Goal: Task Accomplishment & Management: Use online tool/utility

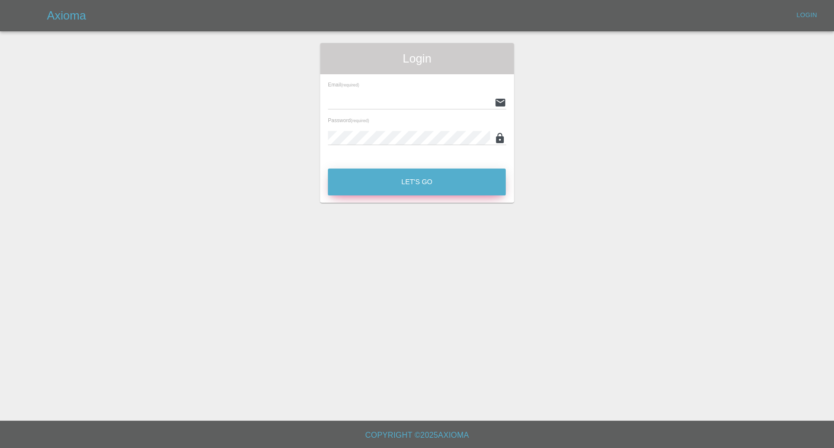
type input "[EMAIL_ADDRESS][DOMAIN_NAME]"
click at [402, 191] on button "Let's Go" at bounding box center [417, 182] width 178 height 27
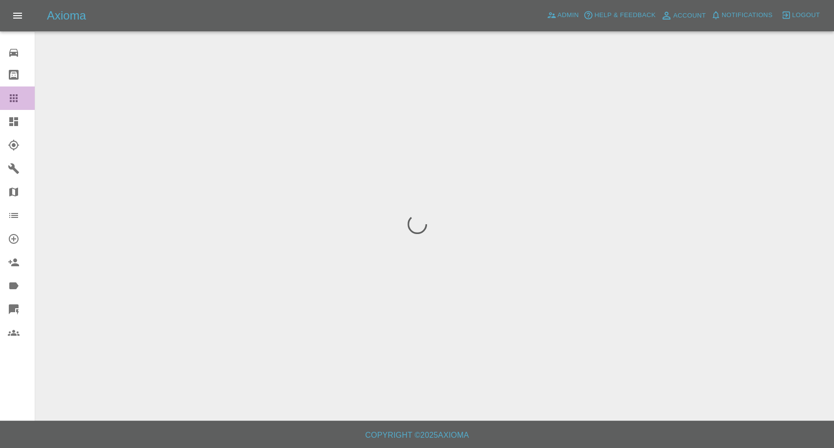
click at [12, 97] on icon at bounding box center [14, 98] width 12 height 12
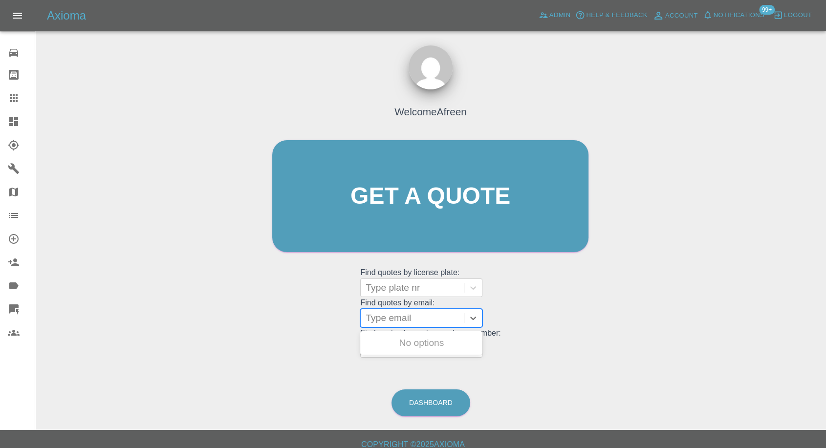
click at [438, 314] on div at bounding box center [411, 318] width 93 height 14
paste input ""[EMAIL_ADDRESS][DOMAIN_NAME]" <undefined>"
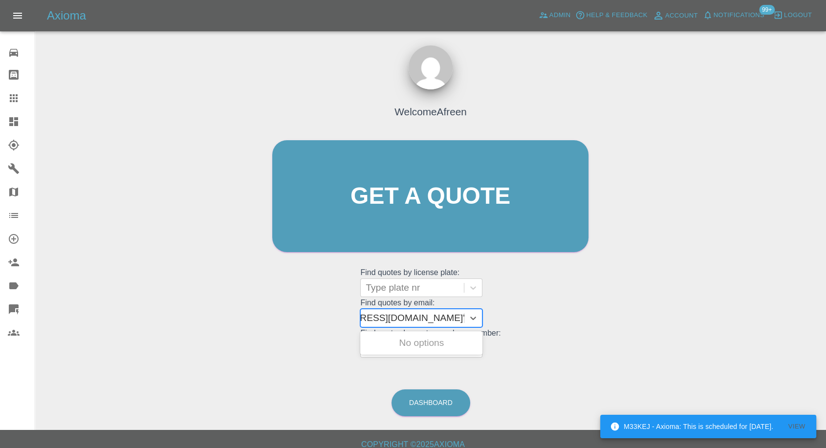
drag, startPoint x: 504, startPoint y: 329, endPoint x: 596, endPoint y: 347, distance: 94.0
click at [596, 347] on div "Welcome Afreen Get a quote Get a quote Find quotes by license plate: Type plate…" at bounding box center [430, 214] width 337 height 295
type input "[EMAIL_ADDRESS][DOMAIN_NAME]"
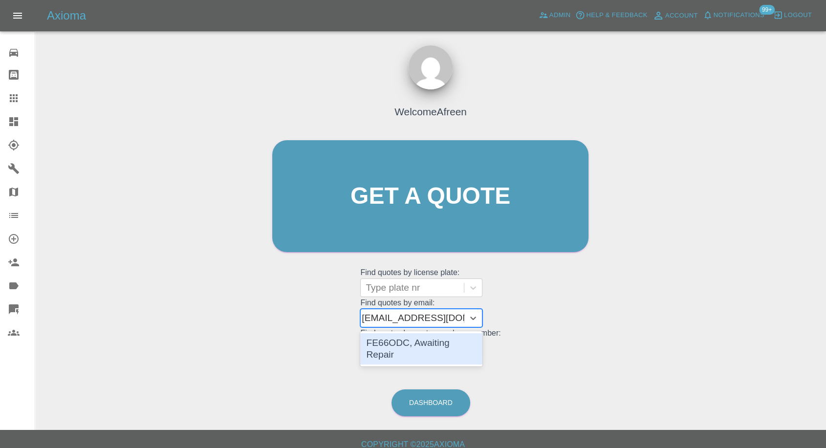
click at [455, 337] on div "FE66ODC, Awaiting Repair" at bounding box center [421, 348] width 122 height 31
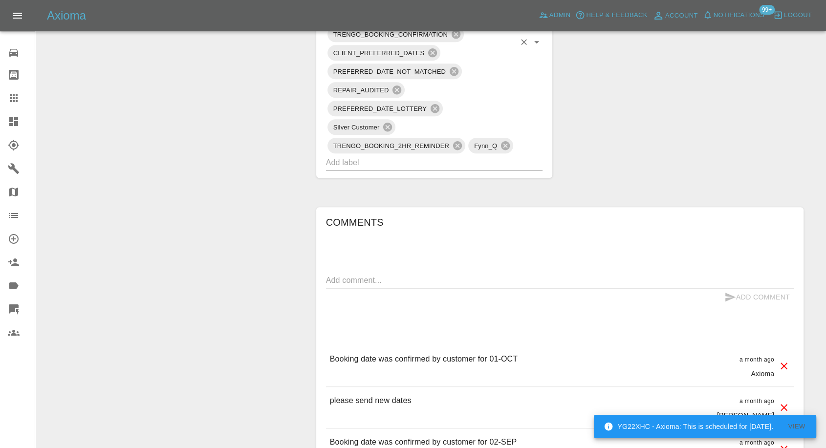
scroll to position [706, 0]
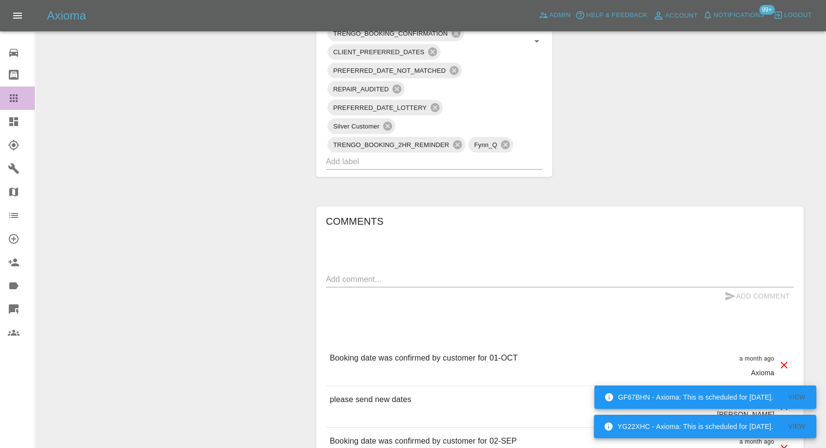
click at [11, 95] on icon at bounding box center [14, 98] width 8 height 8
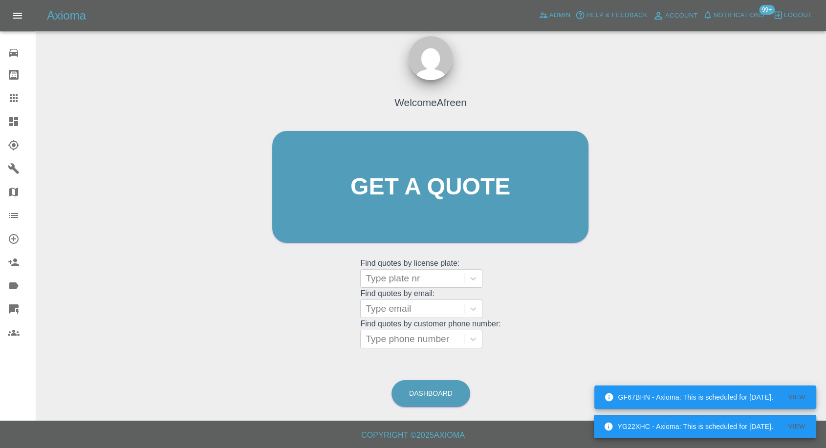
scroll to position [9, 0]
click at [408, 303] on div at bounding box center [411, 309] width 93 height 14
paste input ""[EMAIL_ADDRESS][DOMAIN_NAME]" <undefined>"
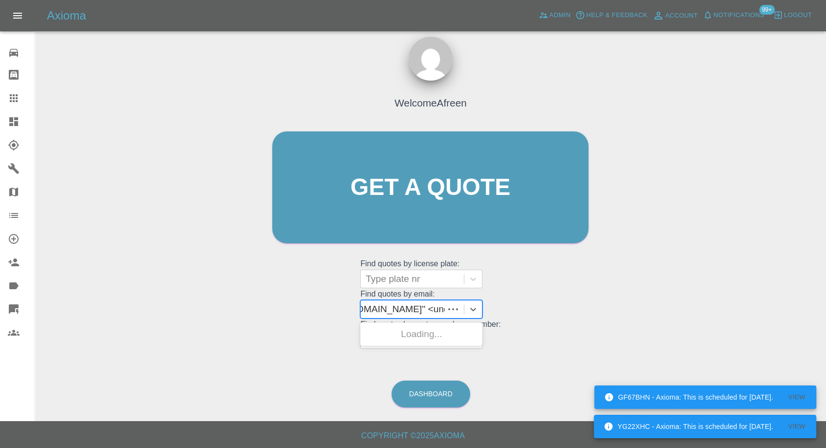
scroll to position [0, 93]
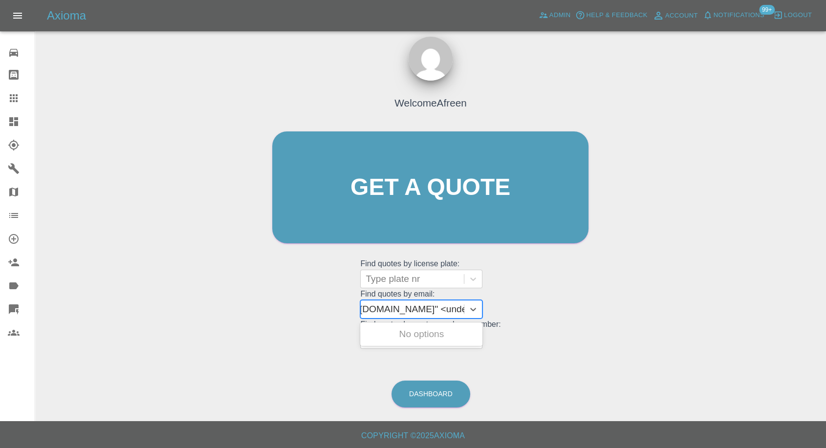
drag, startPoint x: 402, startPoint y: 309, endPoint x: 747, endPoint y: 310, distance: 344.5
click at [747, 310] on div "Welcome Afreen Get a quote Get a quote Find quotes by license plate: Type plate…" at bounding box center [430, 234] width 775 height 351
type input "[EMAIL_ADDRESS][DOMAIN_NAME]"
click at [433, 339] on div "VN14 OGT, Awaiting Repair" at bounding box center [421, 339] width 122 height 31
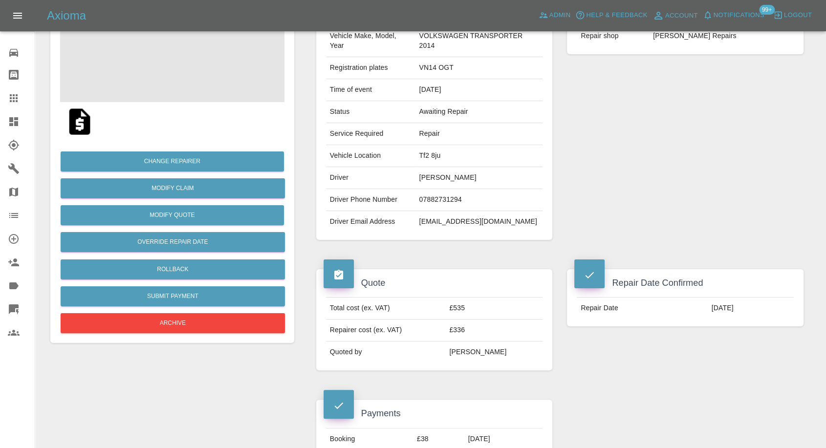
scroll to position [108, 0]
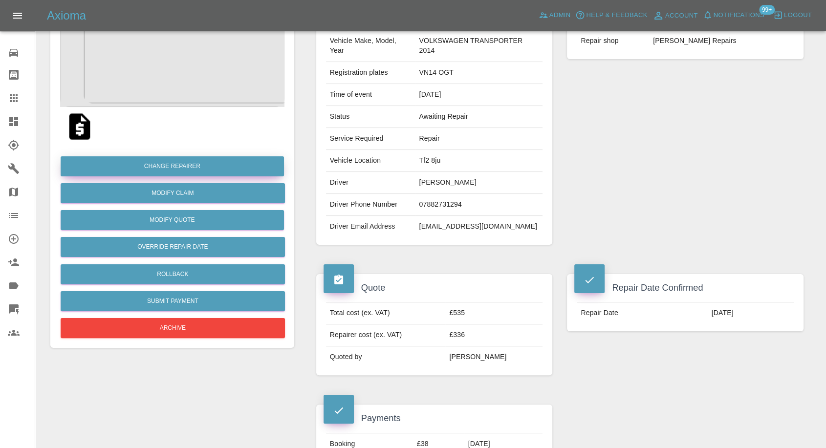
drag, startPoint x: 13, startPoint y: 96, endPoint x: 97, endPoint y: 163, distance: 107.4
click at [13, 96] on icon at bounding box center [14, 98] width 12 height 12
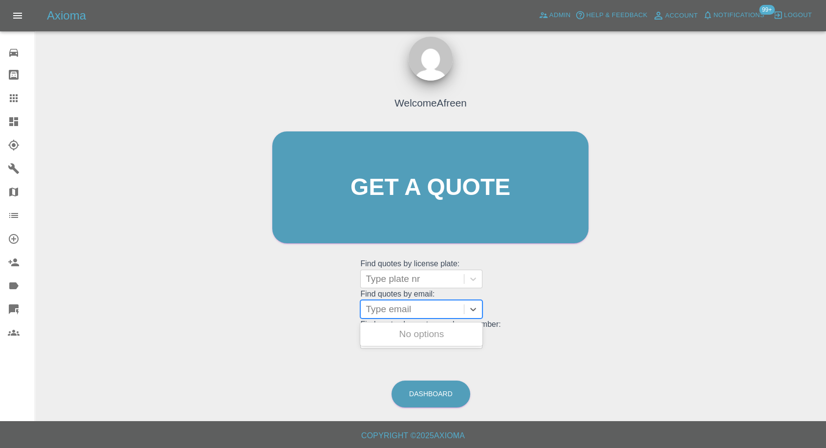
click at [387, 309] on div at bounding box center [411, 309] width 93 height 14
paste input ""[EMAIL_ADDRESS][DOMAIN_NAME]" <undefined>"
drag, startPoint x: 414, startPoint y: 307, endPoint x: 814, endPoint y: 269, distance: 401.0
click at [806, 275] on div "Welcome Afreen Get a quote Get a quote Find quotes by license plate: Type plate…" at bounding box center [430, 234] width 775 height 351
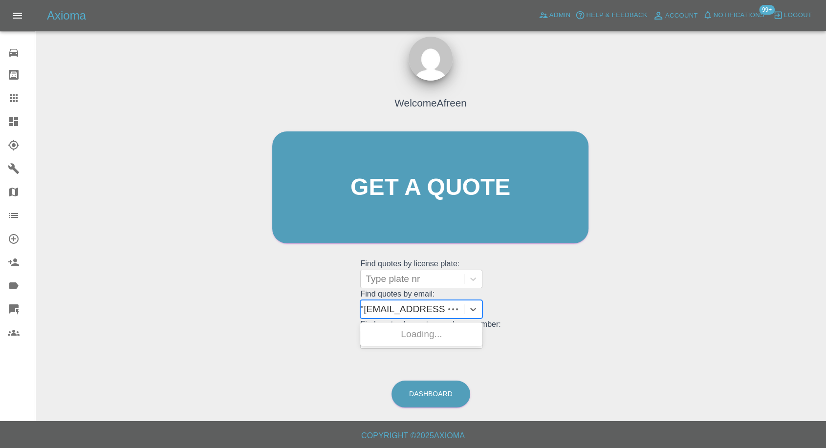
scroll to position [0, 0]
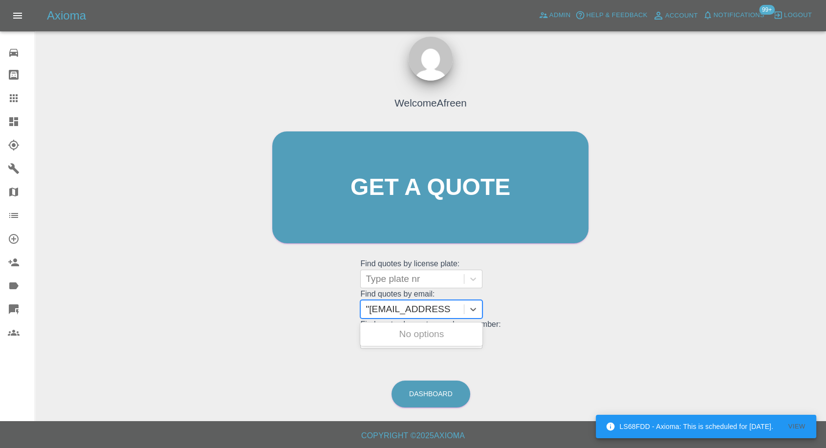
type input "[EMAIL_ADDRESS][DOMAIN_NAME]"
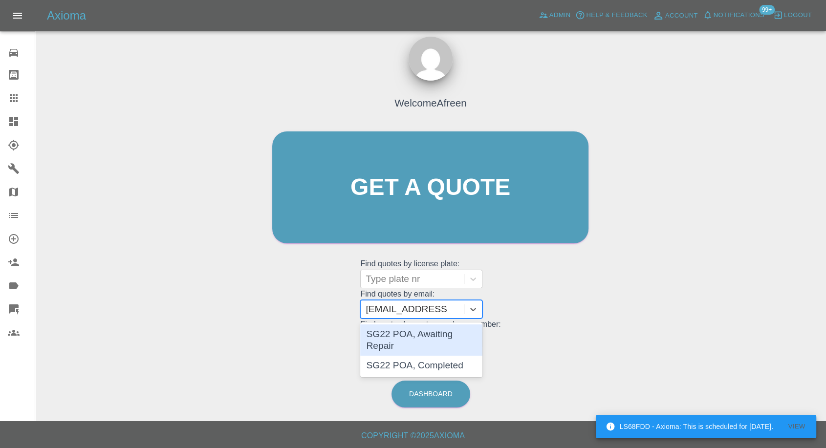
click at [460, 333] on div "SG22 POA, Awaiting Repair" at bounding box center [421, 339] width 122 height 31
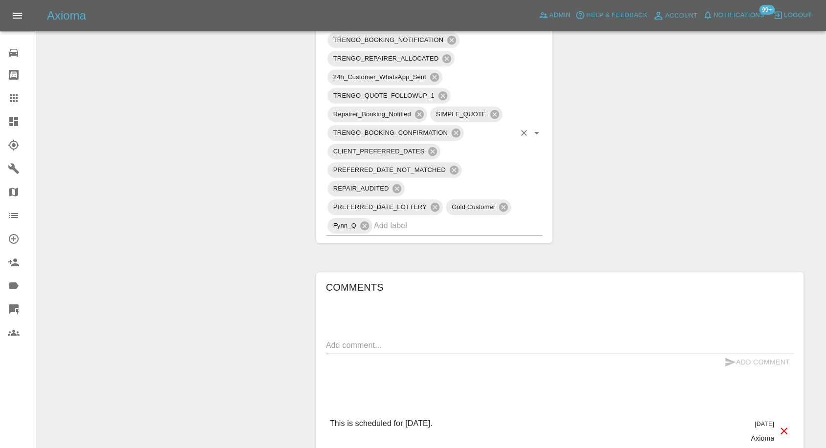
scroll to position [814, 0]
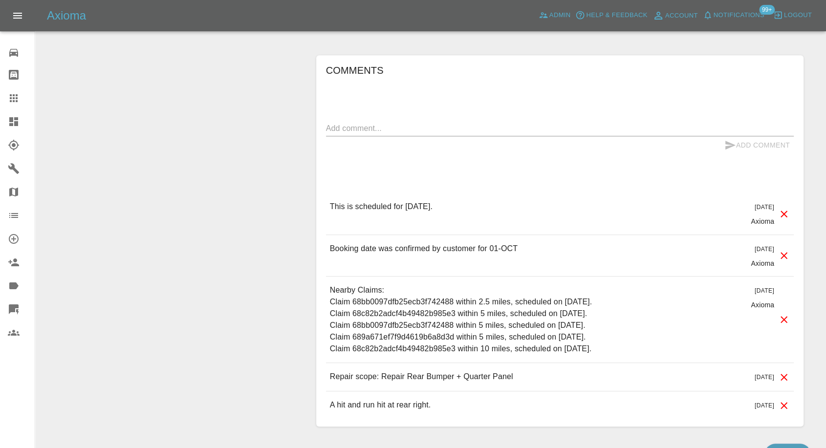
click at [22, 93] on div at bounding box center [21, 98] width 27 height 12
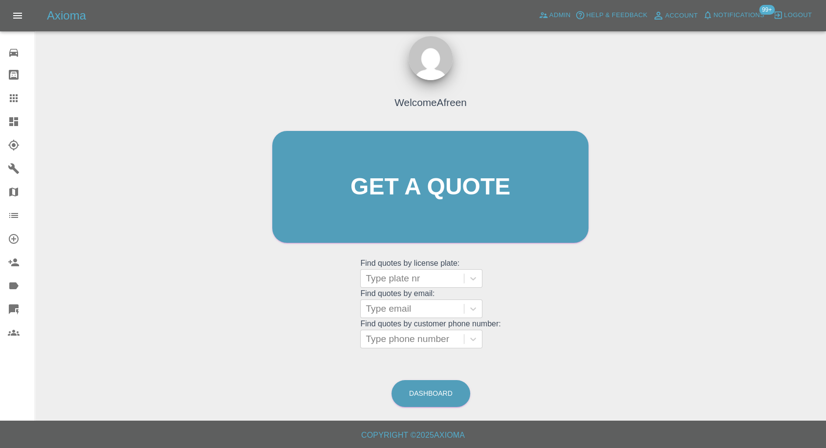
scroll to position [9, 0]
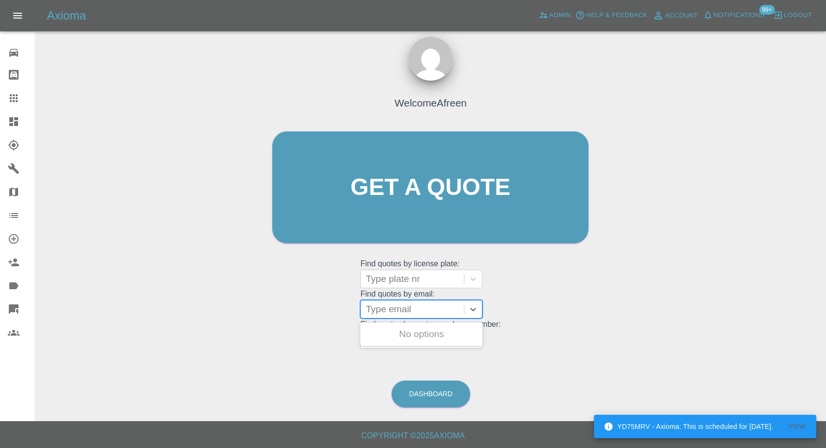
click at [409, 312] on div at bounding box center [411, 309] width 93 height 14
paste input ""[PERSON_NAME][EMAIL_ADDRESS][DOMAIN_NAME]" <undefined>"
drag, startPoint x: 401, startPoint y: 308, endPoint x: 833, endPoint y: 276, distance: 433.1
click at [826, 276] on html "YD75MRV - Axioma: This is scheduled for [DATE]. View Axioma Admin Help & Feedba…" at bounding box center [413, 219] width 826 height 457
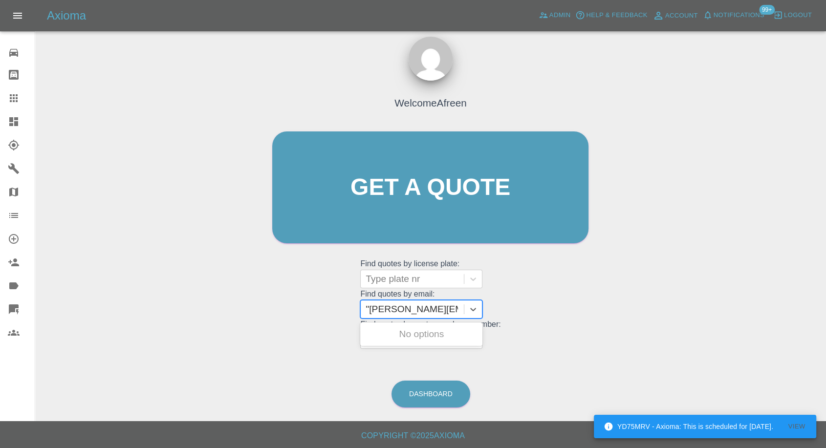
scroll to position [0, 0]
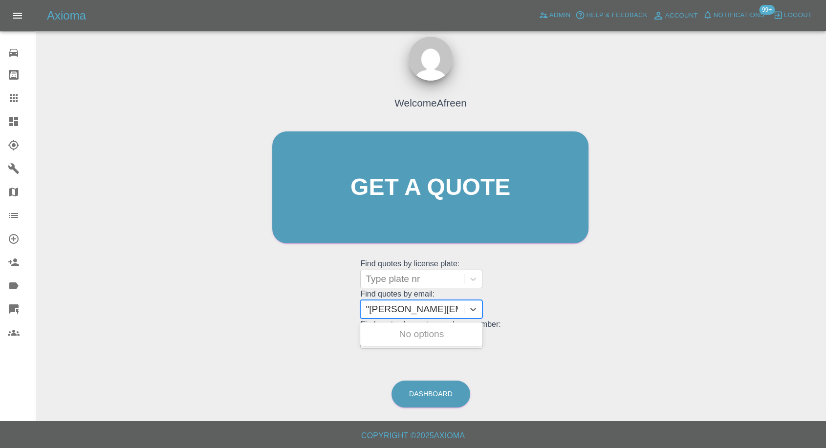
type input "[PERSON_NAME][EMAIL_ADDRESS][DOMAIN_NAME]"
click at [428, 338] on div "DA21XTO, Awaiting Repair" at bounding box center [421, 339] width 122 height 31
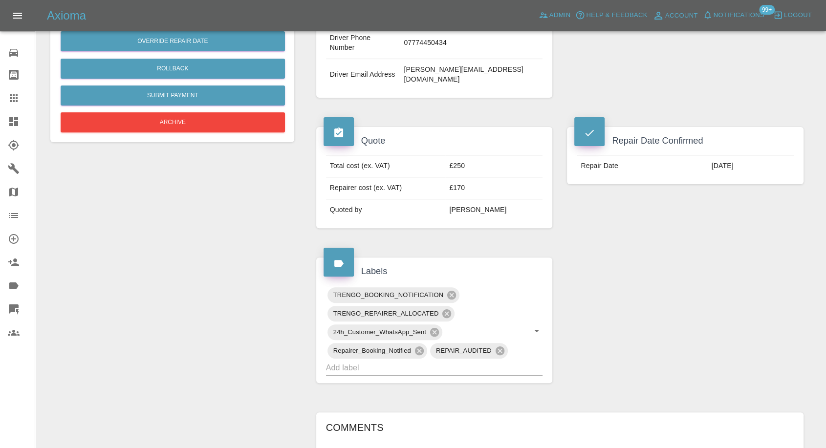
scroll to position [146, 0]
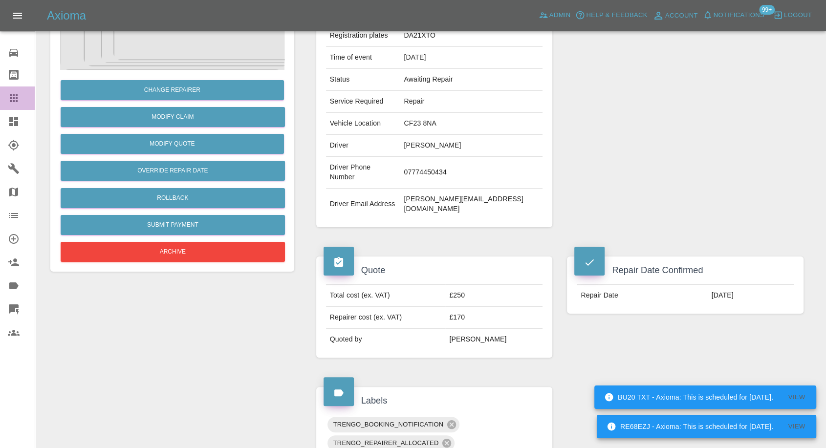
click at [17, 103] on icon at bounding box center [14, 98] width 12 height 12
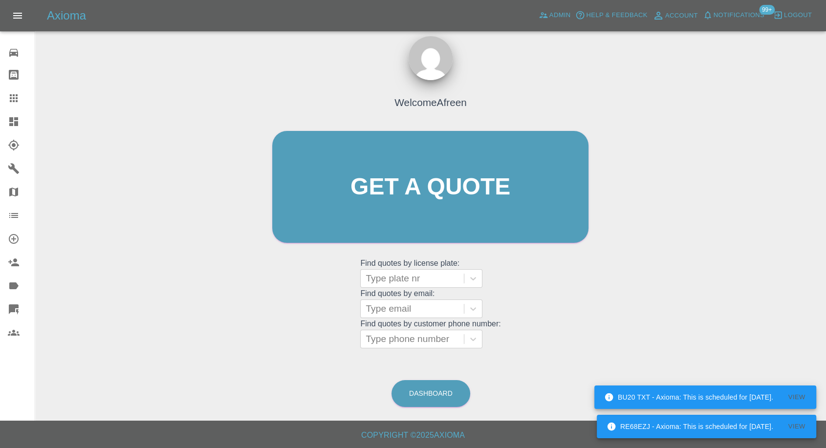
scroll to position [9, 0]
click at [403, 310] on div at bounding box center [411, 309] width 93 height 14
paste input ""[PERSON_NAME][EMAIL_ADDRESS][PERSON_NAME][DOMAIN_NAME]" <undefined>"
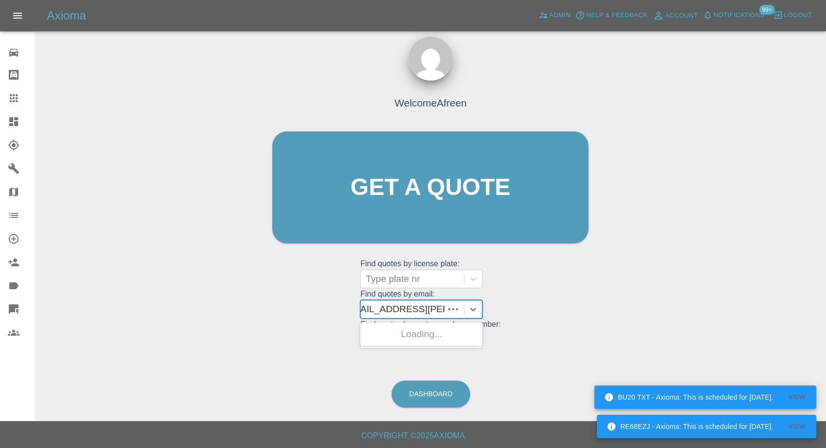
scroll to position [0, 90]
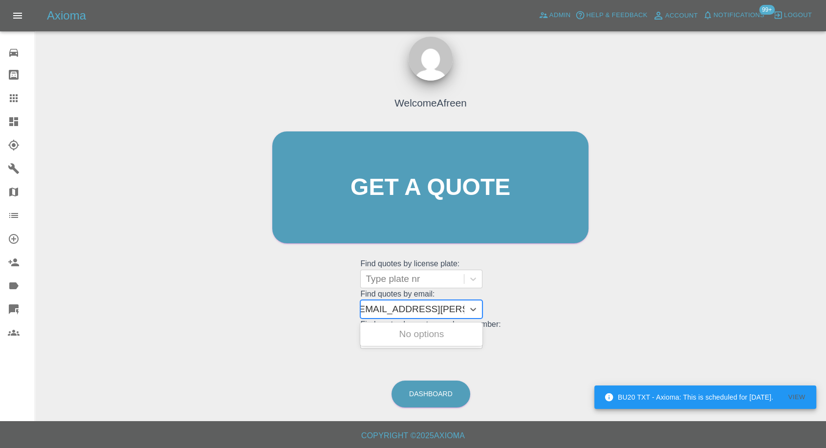
drag, startPoint x: 403, startPoint y: 309, endPoint x: 833, endPoint y: 8, distance: 525.5
click at [826, 114] on html "RE68EZJ - Axioma: This is scheduled for [DATE]. View BU20 TXT - Axioma: This is…" at bounding box center [413, 219] width 826 height 457
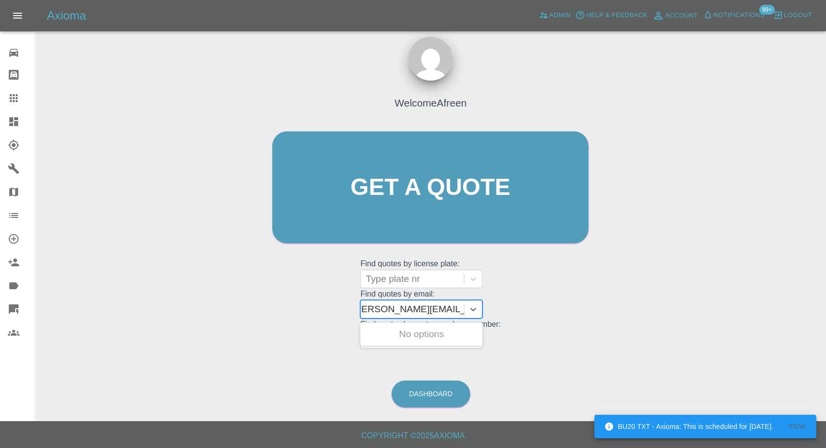
scroll to position [0, 4]
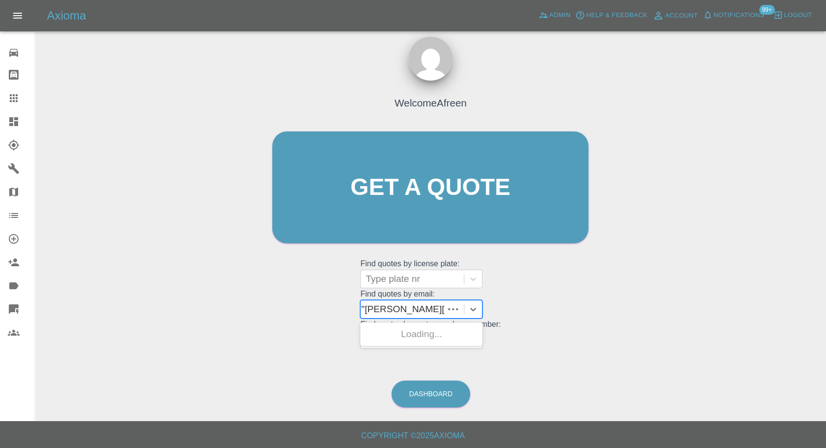
type input "[PERSON_NAME][EMAIL_ADDRESS][PERSON_NAME][DOMAIN_NAME]"
click at [403, 328] on div "KN65 GVK, Awaiting Repair" at bounding box center [421, 339] width 122 height 31
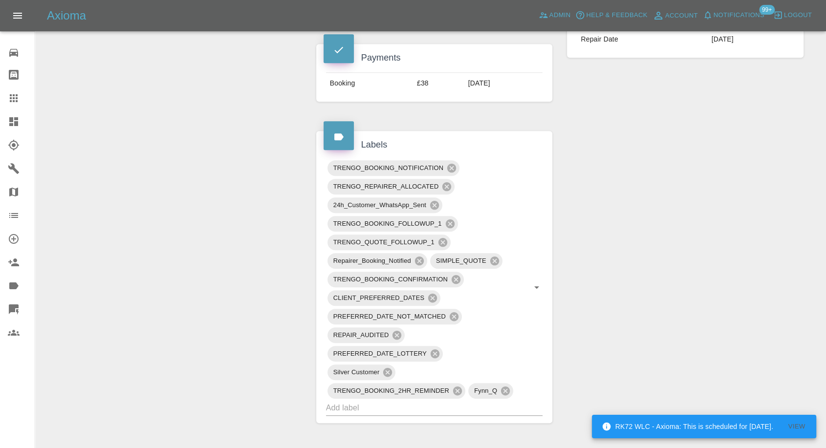
scroll to position [814, 0]
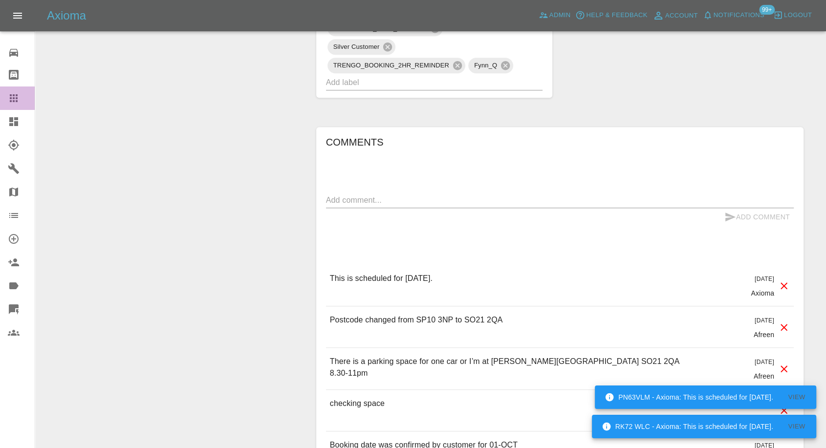
drag, startPoint x: 6, startPoint y: 92, endPoint x: 84, endPoint y: 112, distance: 79.6
click at [6, 93] on link "Claims" at bounding box center [17, 97] width 35 height 23
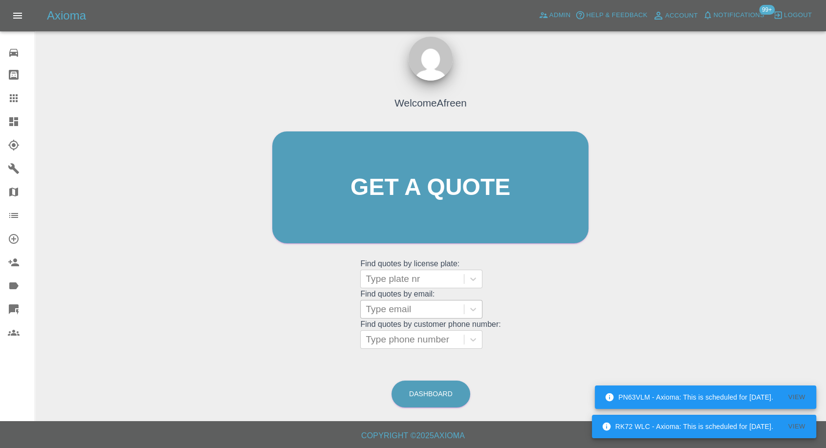
click at [395, 306] on div at bounding box center [411, 309] width 93 height 14
paste input ""[EMAIL_ADDRESS][DOMAIN_NAME]" <undefined>"
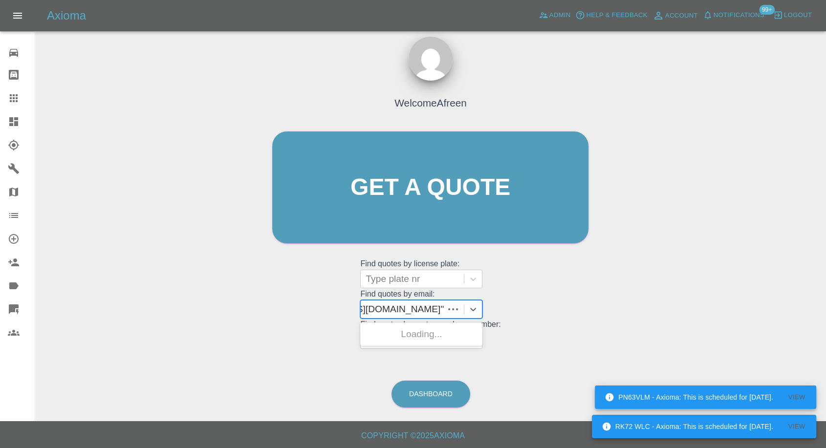
scroll to position [0, 74]
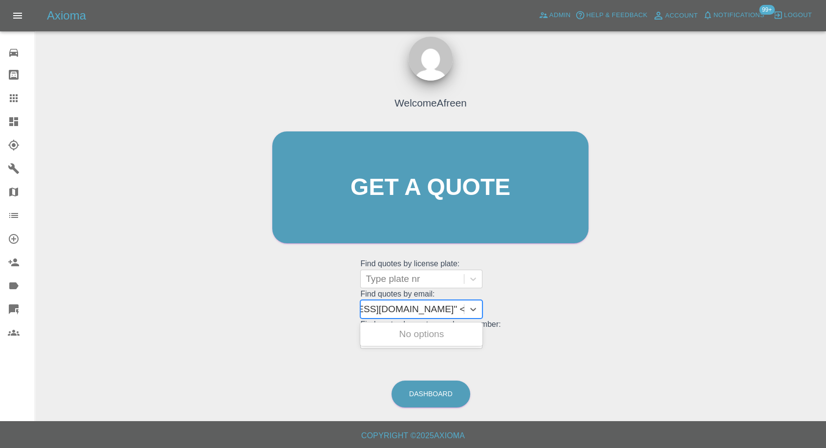
drag, startPoint x: 400, startPoint y: 304, endPoint x: 833, endPoint y: 127, distance: 468.5
click at [826, 232] on html "Axioma Admin Help & Feedback Account Notifications 99+ Logout 0 Repair home Bod…" at bounding box center [413, 219] width 826 height 457
type input "[EMAIL_ADDRESS][DOMAIN_NAME]"
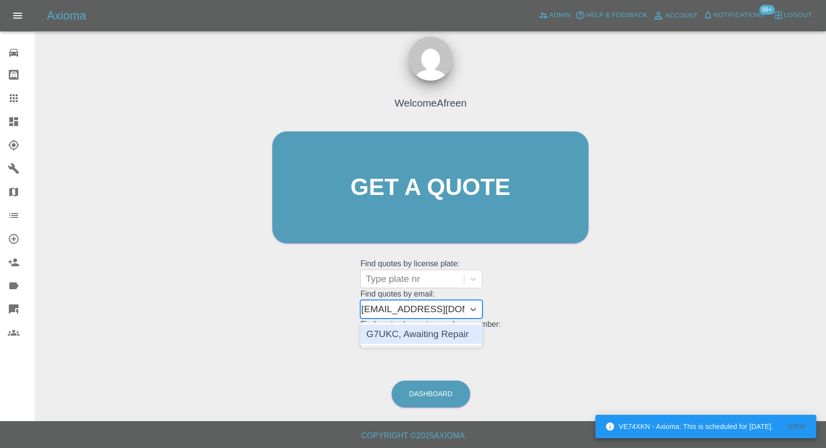
click at [417, 344] on div "G7UKC, Awaiting Repair" at bounding box center [421, 333] width 122 height 23
click at [423, 337] on div "G7UKC, Awaiting Repair" at bounding box center [421, 334] width 122 height 20
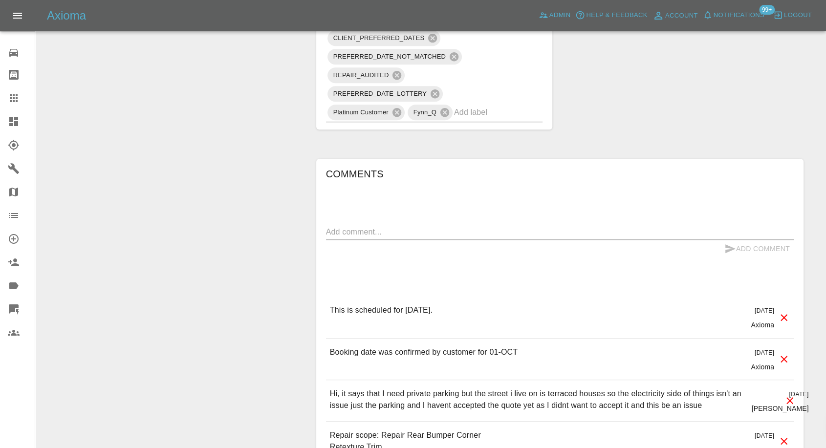
scroll to position [836, 0]
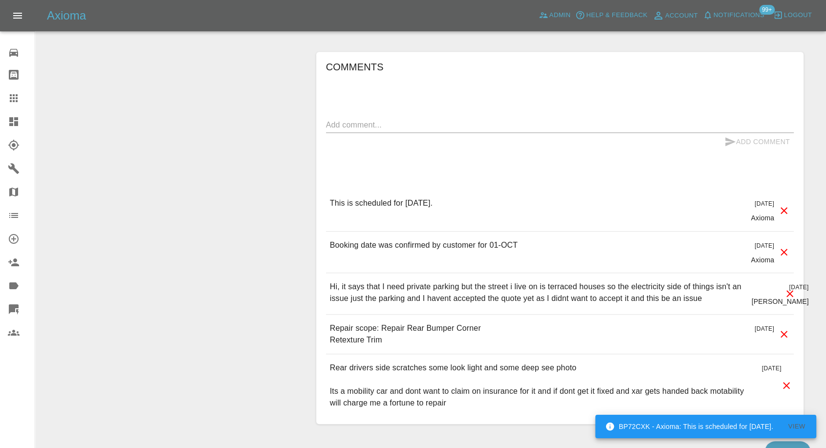
click at [10, 99] on icon at bounding box center [14, 98] width 12 height 12
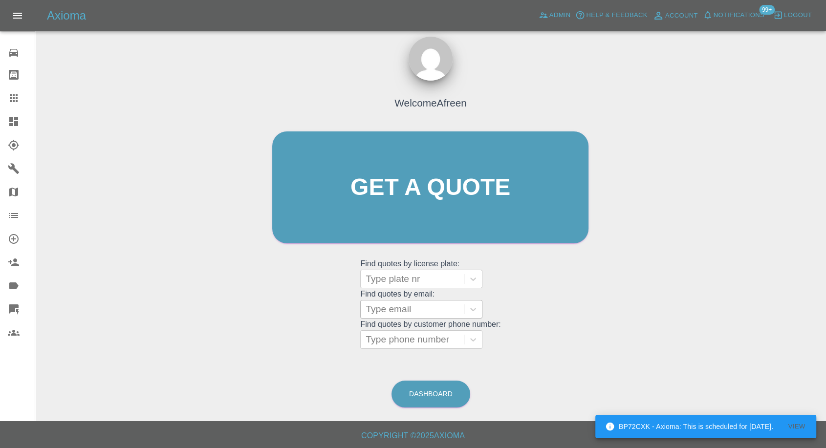
click at [392, 304] on div at bounding box center [411, 309] width 93 height 14
paste input ""[EMAIL_ADDRESS][DOMAIN_NAME]" <undefined>"
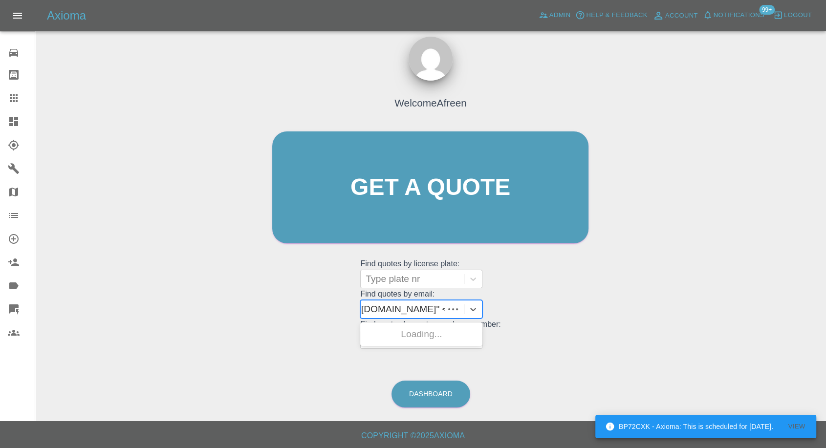
scroll to position [0, 79]
drag, startPoint x: 400, startPoint y: 307, endPoint x: 833, endPoint y: 171, distance: 454.5
click at [826, 174] on html "BP72CXK - Axioma: This is scheduled for [DATE]. View Axioma Admin Help & Feedba…" at bounding box center [413, 219] width 826 height 457
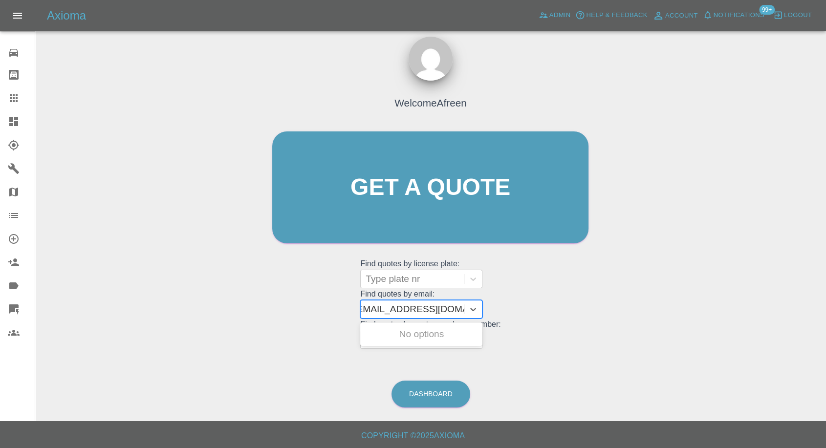
scroll to position [0, 4]
type input "[EMAIL_ADDRESS][DOMAIN_NAME]"
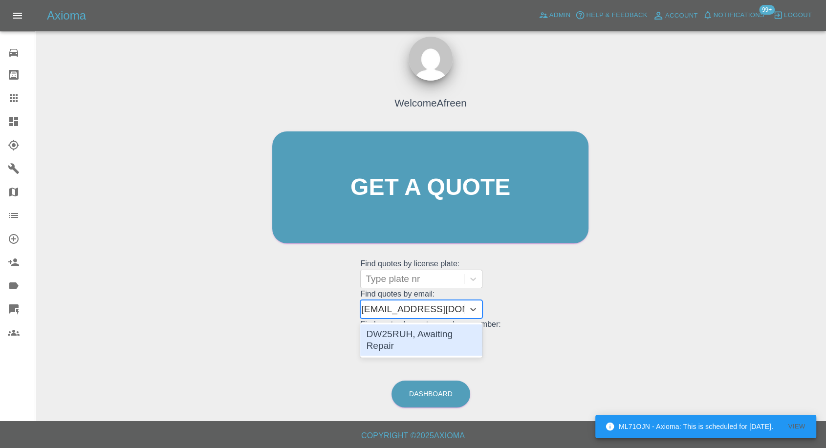
click at [430, 337] on div "DW25RUH, Awaiting Repair" at bounding box center [421, 339] width 122 height 31
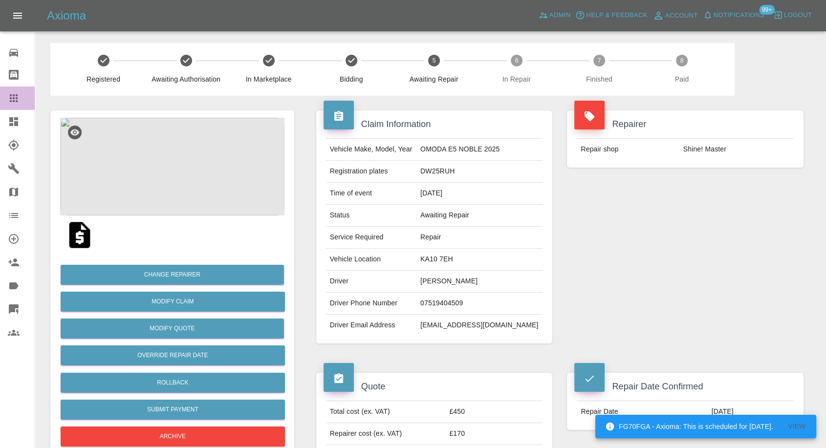
click at [16, 92] on icon at bounding box center [14, 98] width 12 height 12
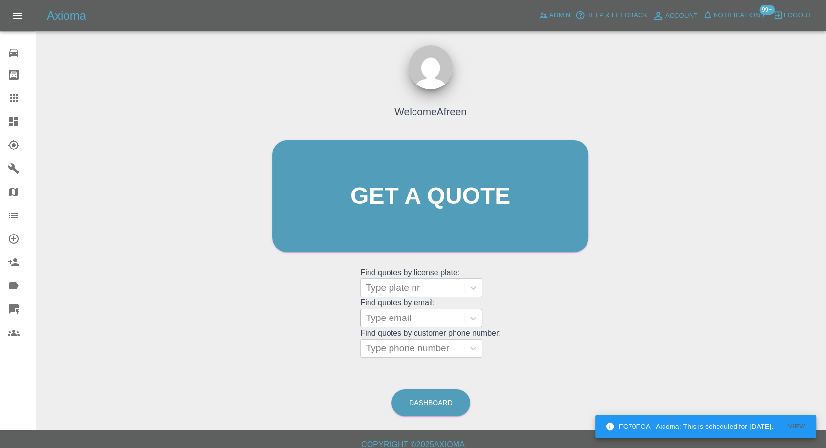
click at [409, 319] on div at bounding box center [411, 318] width 93 height 14
paste input ""[EMAIL_ADDRESS][DOMAIN_NAME]" <undefined>"
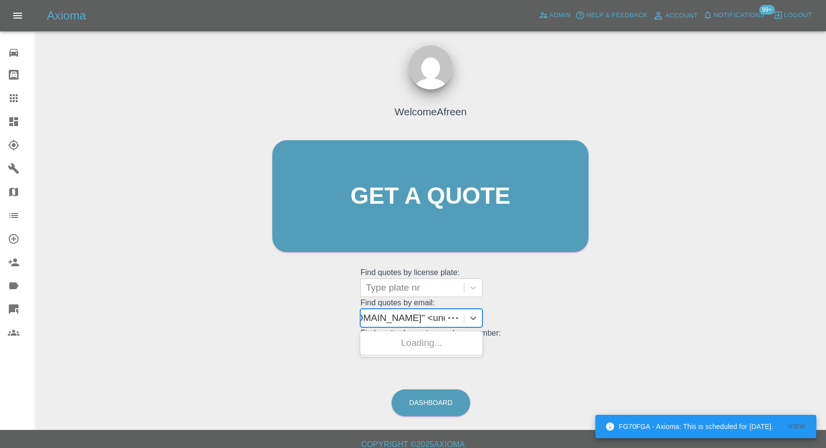
scroll to position [0, 94]
drag, startPoint x: 400, startPoint y: 318, endPoint x: 833, endPoint y: 106, distance: 481.8
click at [826, 169] on html "FG70FGA - Axioma: This is scheduled for [DATE]. View Axioma Admin Help & Feedba…" at bounding box center [413, 228] width 826 height 457
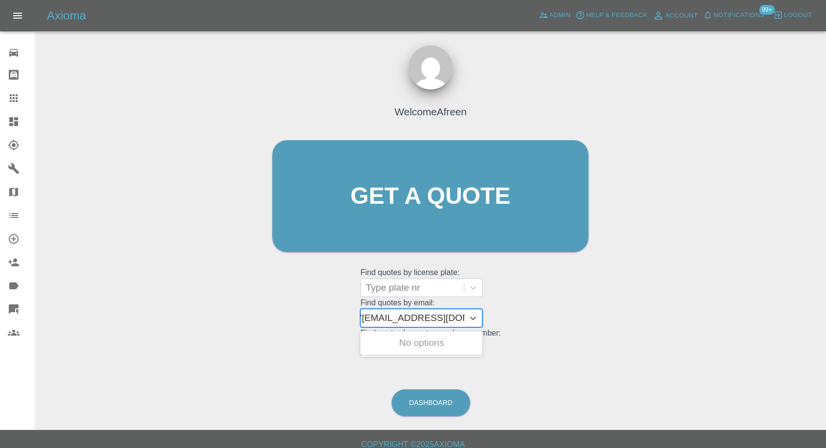
scroll to position [0, 4]
type input "[EMAIL_ADDRESS][DOMAIN_NAME]"
click at [437, 368] on div "PSR2, Awaiting Repair" at bounding box center [421, 363] width 122 height 20
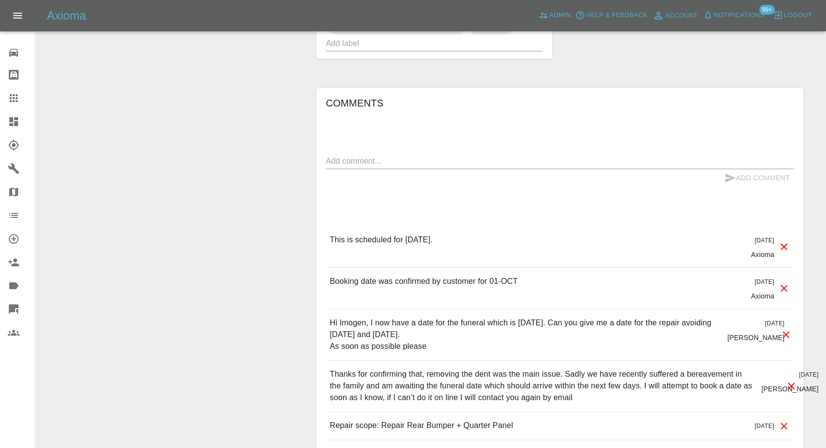
scroll to position [814, 0]
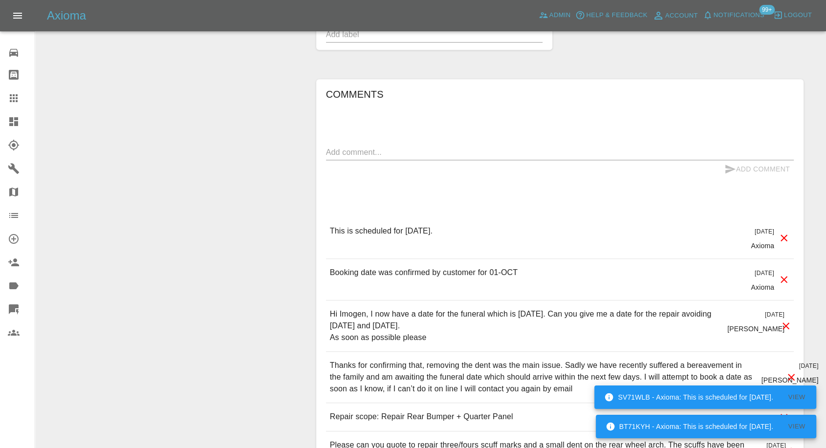
click at [7, 98] on link "Claims" at bounding box center [17, 97] width 35 height 23
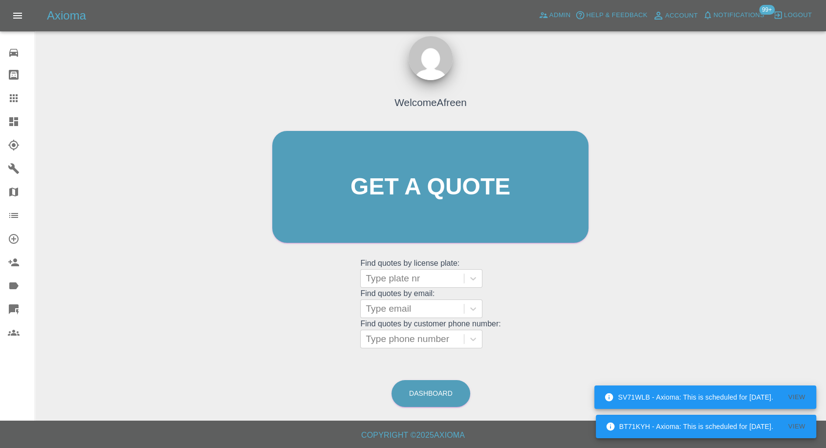
scroll to position [9, 0]
click at [397, 312] on div at bounding box center [411, 309] width 93 height 14
paste input ""[PERSON_NAME][EMAIL_ADDRESS][PERSON_NAME][DOMAIN_NAME]" <undefined>"
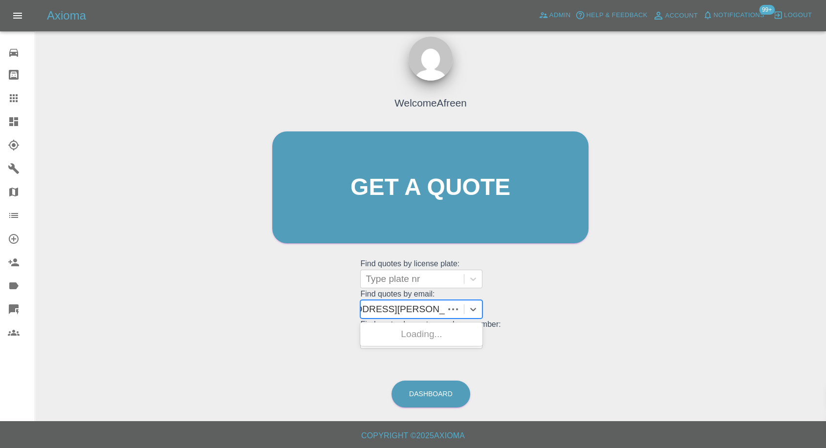
scroll to position [0, 120]
drag, startPoint x: 402, startPoint y: 309, endPoint x: 833, endPoint y: 202, distance: 444.5
click at [826, 214] on html "Axioma Admin Help & Feedback Account Notifications 99+ Logout 0 Repair home Bod…" at bounding box center [413, 219] width 826 height 457
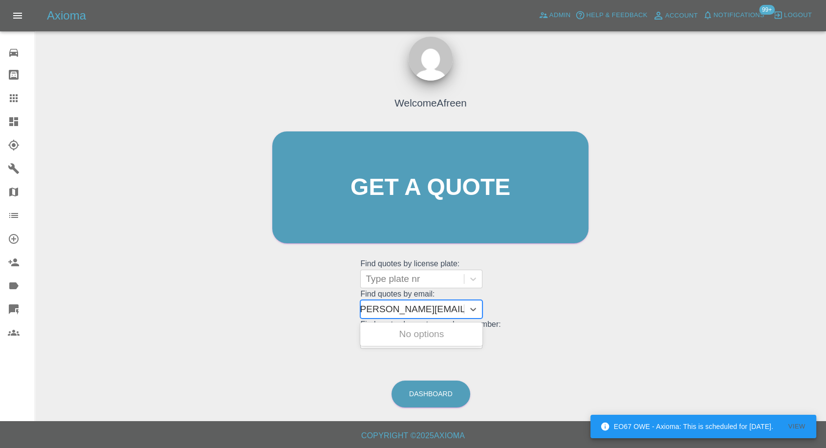
scroll to position [0, 4]
type input "[PERSON_NAME][EMAIL_ADDRESS][PERSON_NAME][DOMAIN_NAME]"
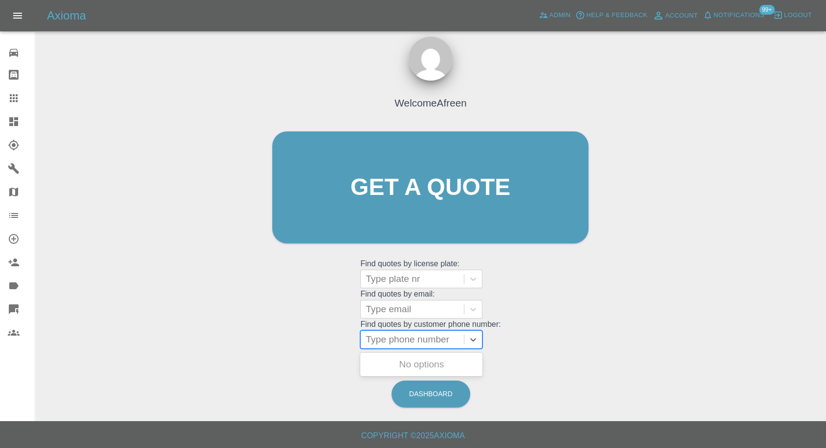
scroll to position [0, 0]
click at [436, 345] on div at bounding box center [411, 340] width 93 height 14
click at [412, 307] on div at bounding box center [411, 309] width 93 height 14
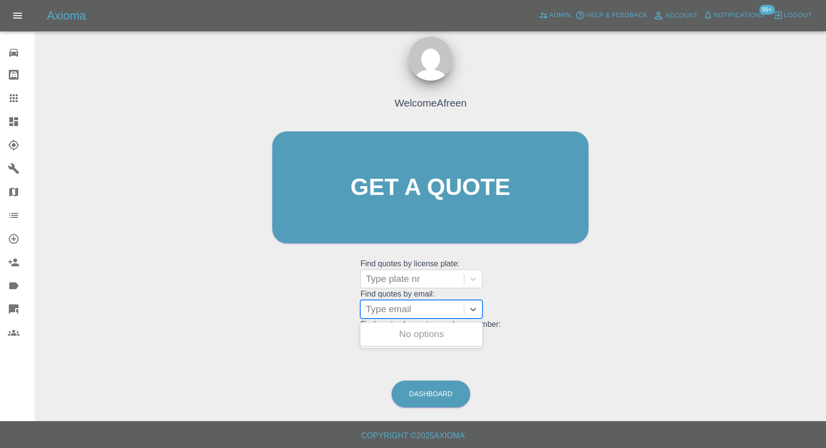
paste input ""[PERSON_NAME][EMAIL_ADDRESS][PERSON_NAME][DOMAIN_NAME]" <undefined>"
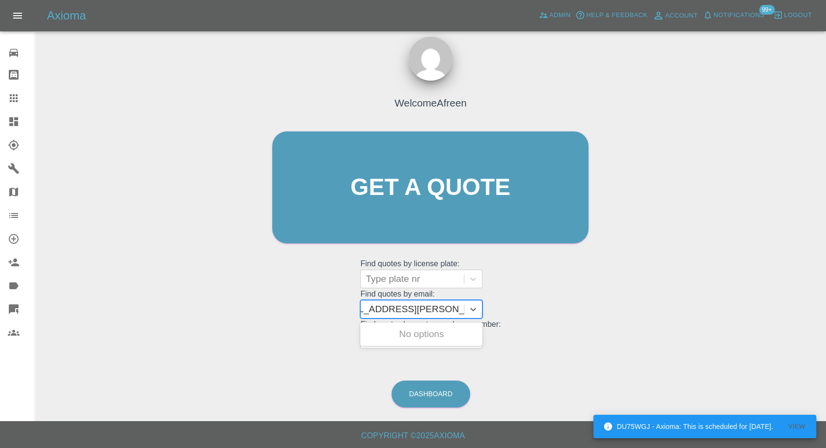
drag, startPoint x: 409, startPoint y: 308, endPoint x: 735, endPoint y: 223, distance: 336.8
click at [715, 237] on div "Welcome Afreen Get a quote Get a quote Find quotes by license plate: Type plate…" at bounding box center [430, 234] width 775 height 351
type input "[PERSON_NAME][EMAIL_ADDRESS][PERSON_NAME][DOMAIN_NAME]"
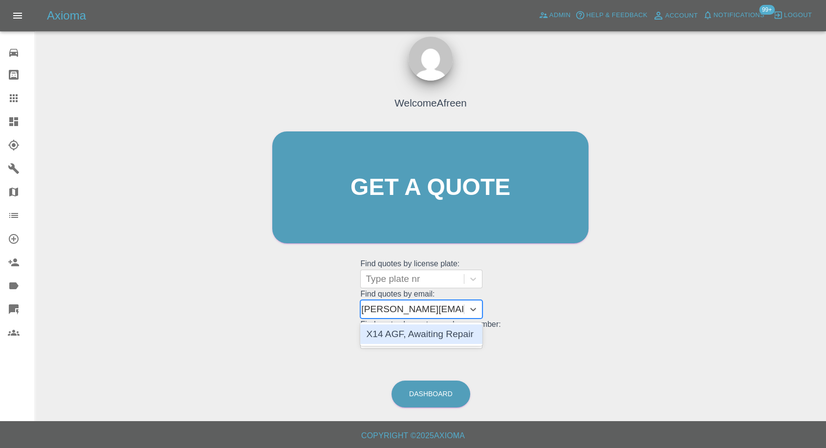
click at [413, 338] on div "X14 AGF, Awaiting Repair" at bounding box center [421, 334] width 122 height 20
